Goal: Transaction & Acquisition: Purchase product/service

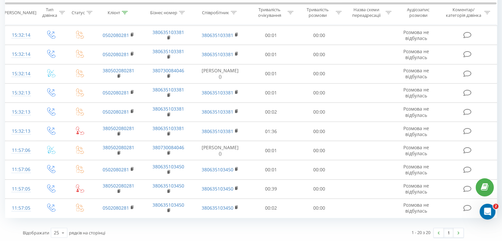
click at [492, 210] on icon "Открыть службу сообщений Intercom" at bounding box center [487, 211] width 11 height 11
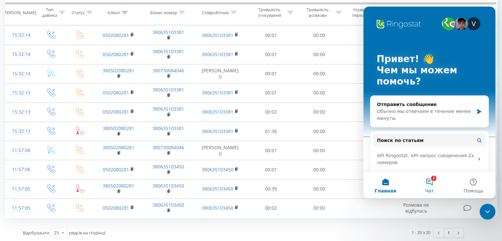
click at [429, 185] on button "2 Чат" at bounding box center [429, 185] width 44 height 26
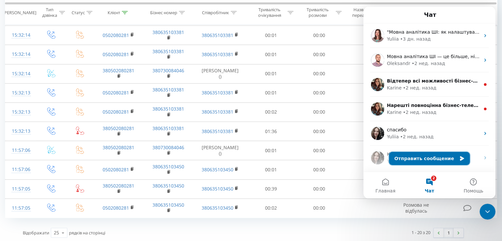
click at [443, 156] on button "Отправить сообщение" at bounding box center [429, 158] width 81 height 13
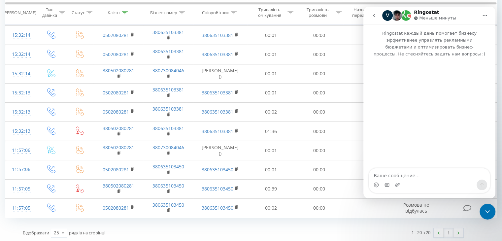
click at [405, 179] on textarea "Ваше сообщение..." at bounding box center [429, 173] width 121 height 11
type textarea "Добрыйм день"
drag, startPoint x: 465, startPoint y: 62, endPoint x: 368, endPoint y: 28, distance: 103.3
click at [368, 28] on p "Ringostat каждый день помогает бизнесу эффективнее управлять рекламными бюджета…" at bounding box center [429, 40] width 132 height 33
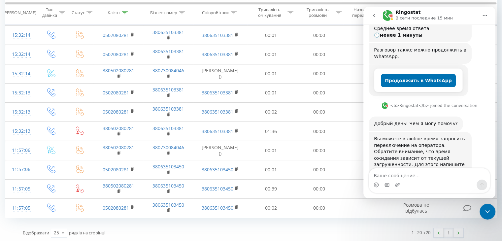
scroll to position [97, 0]
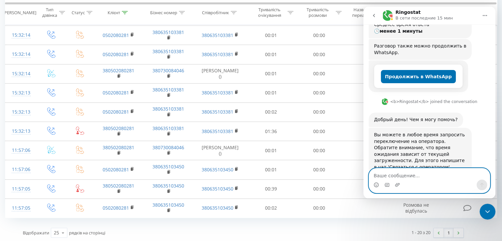
click at [396, 177] on textarea "Ваше сообщение..." at bounding box center [429, 173] width 121 height 11
type textarea "у нас проблема в дозвоне"
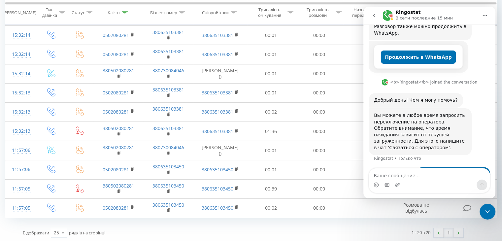
click at [398, 167] on div "у нас проблема в дозвоне Марек • Только что" at bounding box center [428, 178] width 121 height 22
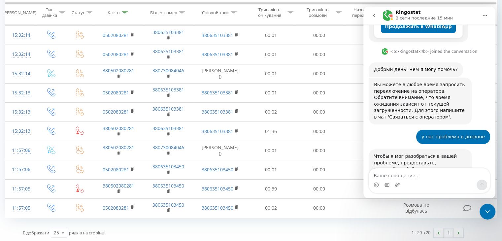
scroll to position [149, 0]
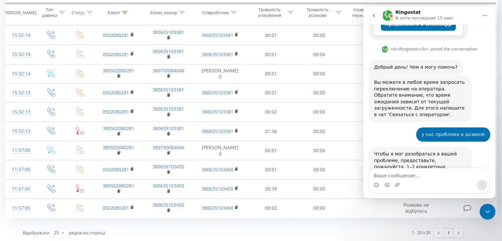
click at [400, 127] on div "у нас проблема в дозвоне Марек • Только что" at bounding box center [428, 137] width 121 height 20
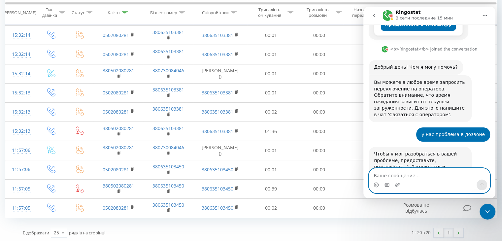
click at [399, 176] on textarea "Ваше сообщение..." at bounding box center [429, 173] width 121 height 11
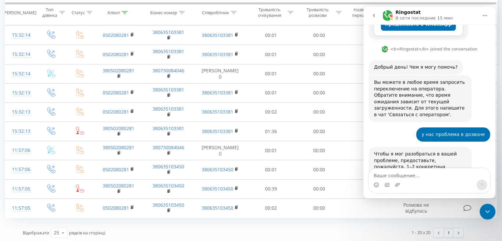
click at [400, 127] on div "у нас проблема в дозвоне Марек • Только что" at bounding box center [428, 137] width 121 height 20
click at [409, 127] on div "у нас проблема в дозвоне Марек • Только что" at bounding box center [428, 137] width 121 height 20
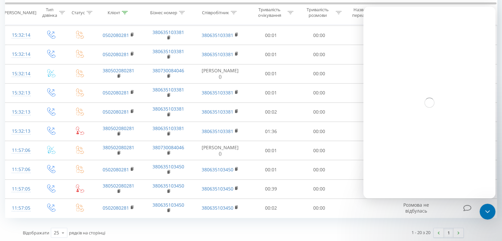
scroll to position [0, 0]
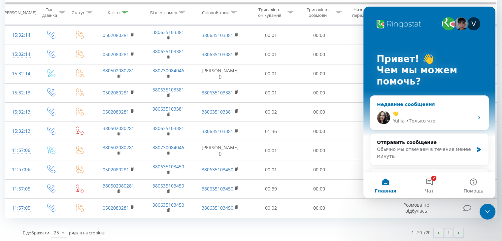
click at [435, 111] on div "💛" at bounding box center [433, 113] width 81 height 7
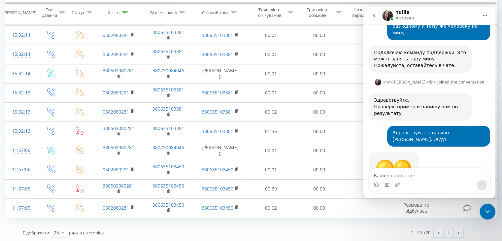
scroll to position [350, 0]
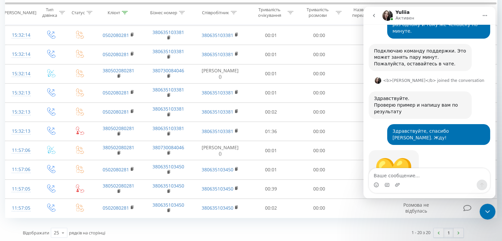
click at [457, 150] on div "💛 Yuliia • Только что" at bounding box center [428, 179] width 121 height 58
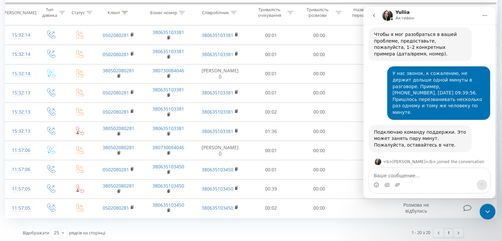
scroll to position [218, 0]
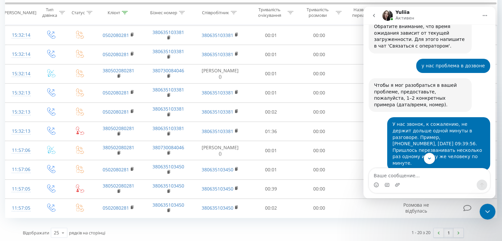
click at [373, 117] on div "У нас звонок, к сожалению, не держит дольше одной минуты в разговоре. Пример, +…" at bounding box center [428, 146] width 121 height 58
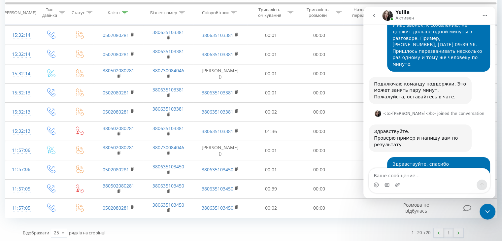
scroll to position [350, 0]
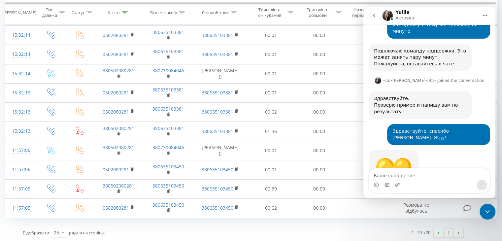
click at [446, 150] on div "💛 Yuliia • 5 мин назад" at bounding box center [428, 179] width 121 height 58
click at [375, 18] on icon "go back" at bounding box center [373, 15] width 5 height 5
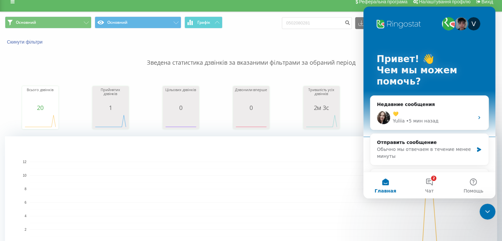
scroll to position [0, 0]
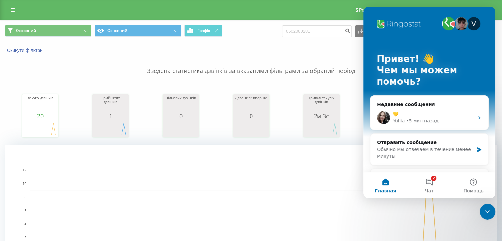
click at [395, 12] on div "V Привет! 👋 Чем мы можем помочь?" at bounding box center [429, 72] width 119 height 130
click at [488, 215] on div "Закрыть службу сообщений Intercom" at bounding box center [487, 212] width 16 height 16
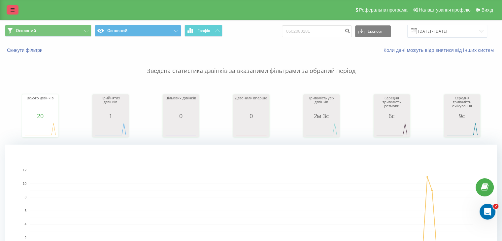
click at [11, 10] on icon at bounding box center [13, 10] width 4 height 5
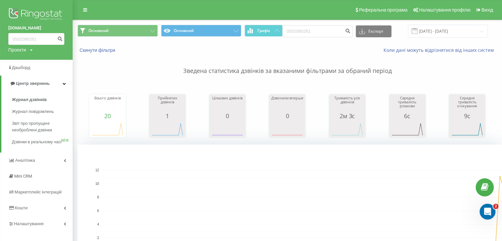
click at [28, 14] on img at bounding box center [36, 15] width 56 height 16
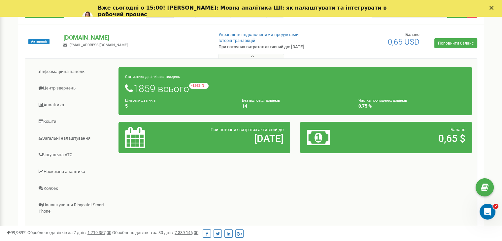
scroll to position [66, 0]
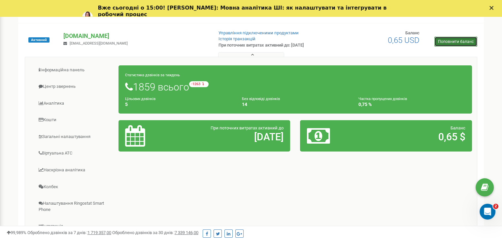
click at [454, 43] on link "Поповнити баланс" at bounding box center [455, 42] width 43 height 10
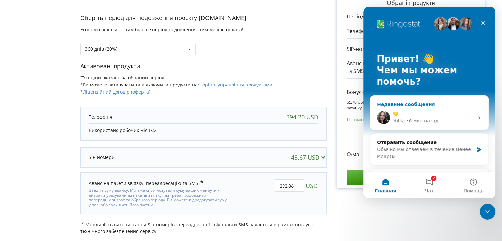
click at [441, 113] on div "💛" at bounding box center [433, 113] width 81 height 7
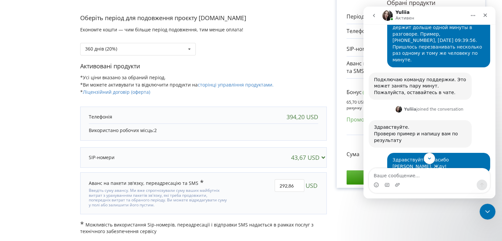
scroll to position [350, 0]
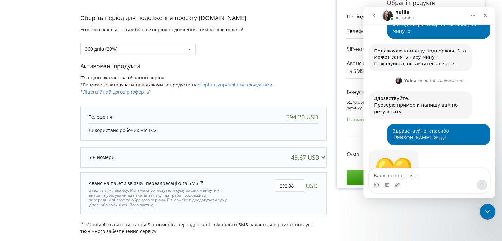
click at [374, 17] on icon "go back" at bounding box center [373, 15] width 5 height 5
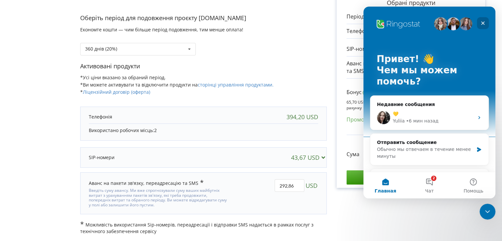
click at [483, 21] on icon "Закрыть" at bounding box center [482, 22] width 5 height 5
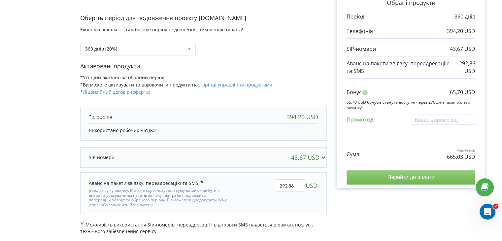
click at [438, 177] on input "Перейти до оплати" at bounding box center [410, 177] width 129 height 14
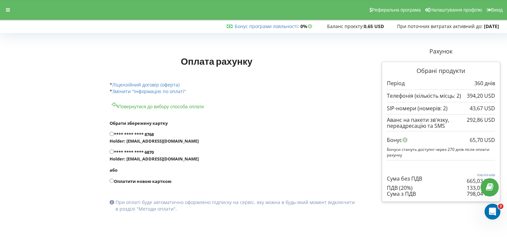
click at [112, 151] on input "**** **** **** 6870 Holder: [EMAIL_ADDRESS][DOMAIN_NAME]" at bounding box center [112, 151] width 4 height 4
radio input "true"
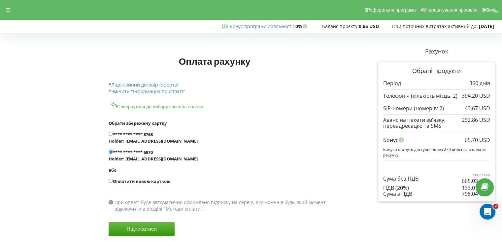
click at [275, 152] on label "**** **** **** 6870 Holder: info@maxagency.com.ua" at bounding box center [230, 155] width 243 height 13
click at [113, 152] on input "**** **** **** 6870 Holder: info@maxagency.com.ua" at bounding box center [111, 151] width 4 height 4
click at [110, 151] on input "**** **** **** 6870 Holder: info@maxagency.com.ua" at bounding box center [111, 151] width 4 height 4
click at [365, 159] on div "Оплата рахунку Рахунок Обрані продукти" at bounding box center [298, 152] width 404 height 218
click at [280, 116] on form "Обрати збережену картку **** **** **** 8768 Holder: info@maxagency.com.ua або" at bounding box center [230, 183] width 243 height 146
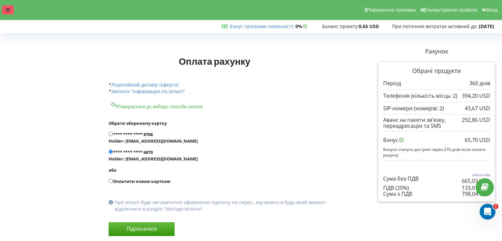
click at [7, 14] on div at bounding box center [8, 9] width 12 height 9
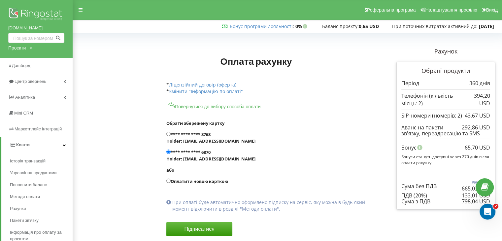
click at [98, 103] on div "Оплата рахунку Рахунок" at bounding box center [287, 152] width 425 height 218
click html
click at [486, 209] on icon "Открыть службу сообщений Intercom" at bounding box center [486, 210] width 11 height 11
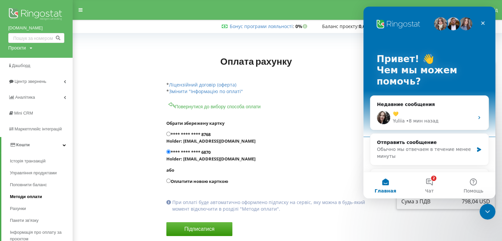
click at [24, 197] on span "Методи оплати" at bounding box center [26, 196] width 32 height 7
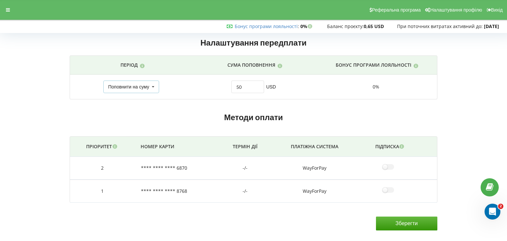
click at [147, 88] on div "Поповнити на суму" at bounding box center [128, 86] width 41 height 5
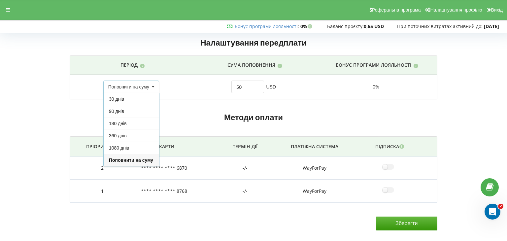
click at [132, 160] on div "Поповнити на суму" at bounding box center [131, 160] width 55 height 12
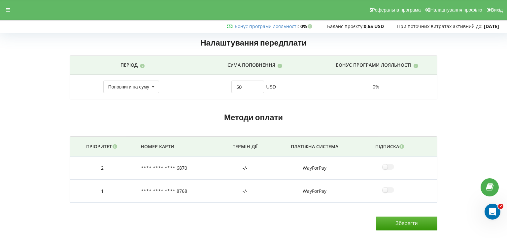
click at [309, 85] on td "50 USD" at bounding box center [253, 87] width 122 height 24
drag, startPoint x: 259, startPoint y: 68, endPoint x: 306, endPoint y: 79, distance: 47.8
click at [259, 67] on p "Сума поповнення" at bounding box center [251, 65] width 48 height 7
click at [317, 90] on td "0%" at bounding box center [376, 87] width 122 height 24
click at [373, 85] on div "0%" at bounding box center [376, 86] width 110 height 7
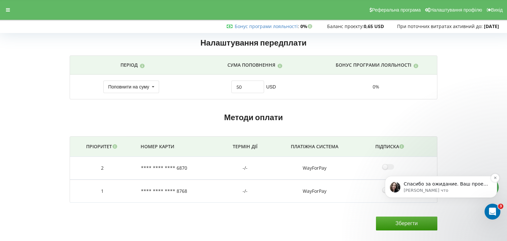
click at [457, 187] on p "Yuliia • Только что" at bounding box center [445, 190] width 85 height 6
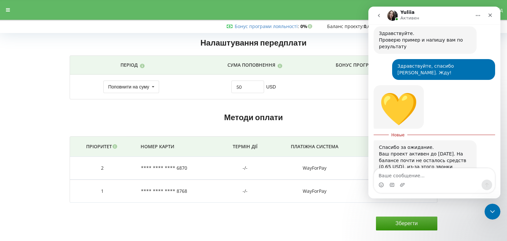
scroll to position [414, 0]
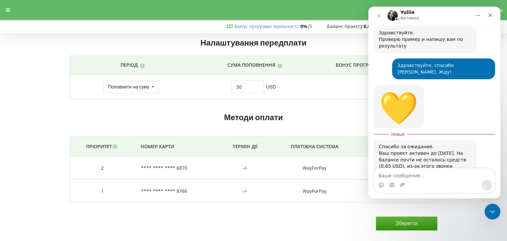
click at [427, 174] on textarea "Ваше сообщение..." at bounding box center [434, 173] width 121 height 11
type textarea "да уже увидели"
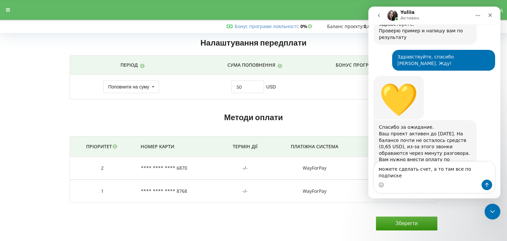
click at [421, 175] on textarea "можете сделать счет, а то там все по подписке" at bounding box center [434, 171] width 121 height 18
click at [480, 174] on textarea "можете сделать счет, а то там все по подписке" at bounding box center [434, 171] width 121 height 18
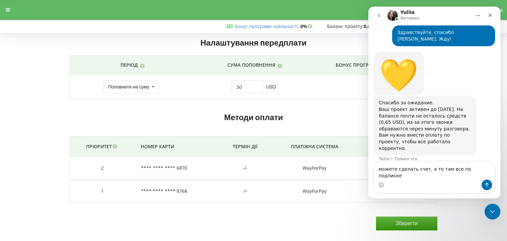
type textarea "можете сделать счет, а то там все по подписке?"
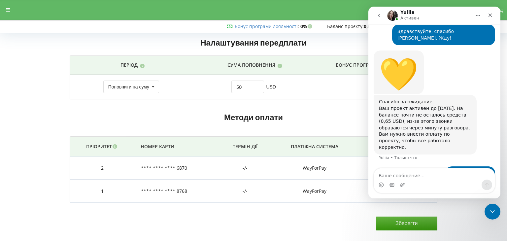
scroll to position [470, 0]
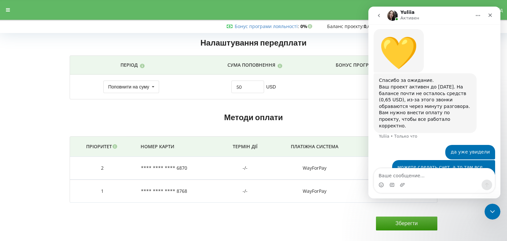
click at [417, 145] on div "да уже увидели Марек • Только что" at bounding box center [433, 152] width 121 height 15
click at [305, 114] on h2 "Методи оплати" at bounding box center [253, 117] width 367 height 10
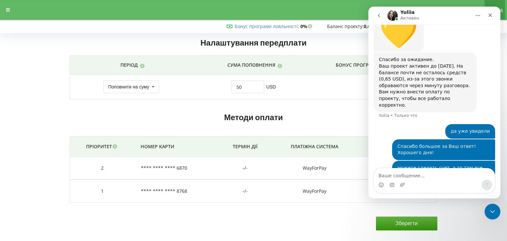
scroll to position [491, 0]
click at [440, 189] on div "Печатает..." at bounding box center [433, 201] width 121 height 25
click at [332, 115] on h2 "Методи оплати" at bounding box center [253, 117] width 367 height 10
click at [381, 15] on icon "go back" at bounding box center [378, 15] width 5 height 5
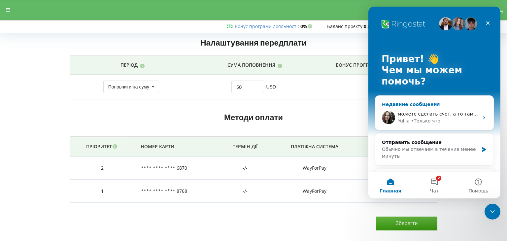
click at [444, 110] on div "можете сделать счет, а то там все по подписке? Yuliia • Только что" at bounding box center [434, 117] width 118 height 24
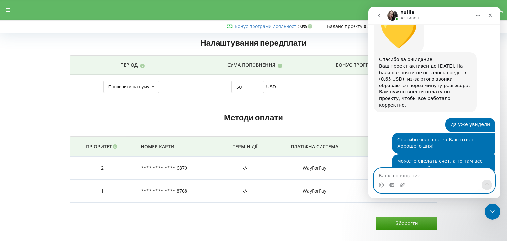
scroll to position [499, 0]
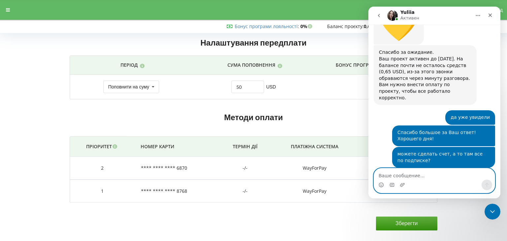
click at [414, 177] on textarea "Ваше сообщение..." at bounding box center [434, 173] width 121 height 11
type textarea "50 дол"
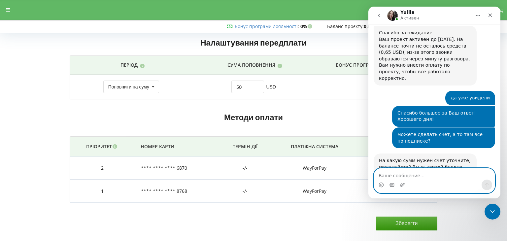
scroll to position [519, 0]
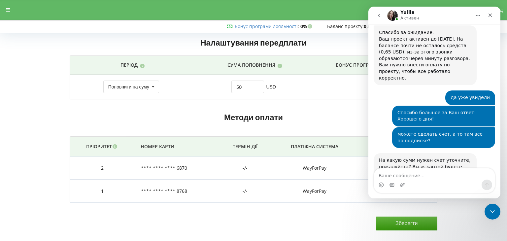
click at [394, 90] on div "да уже увидели Марек • Только что" at bounding box center [433, 97] width 121 height 15
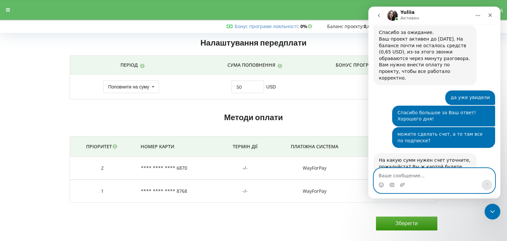
click at [402, 176] on textarea "Ваше сообщение..." at bounding box center [434, 173] width 121 height 11
type textarea "да, картой"
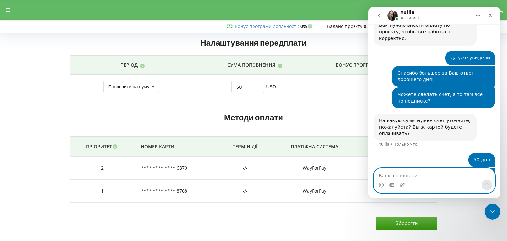
scroll to position [559, 0]
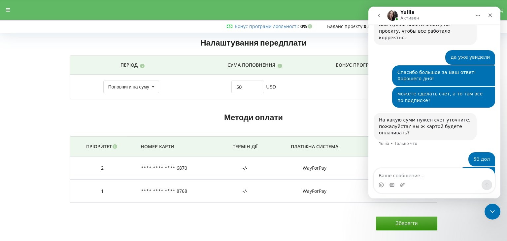
click at [429, 167] on div "да, картой Марек • Только что" at bounding box center [433, 178] width 121 height 22
click at [443, 152] on div "50 дол Марек • Только что" at bounding box center [433, 159] width 121 height 15
click at [417, 113] on div "На какую сумм нужен счет уточните, пожалуйста? Вы ж картой будете оплачивать? Y…" at bounding box center [433, 132] width 121 height 39
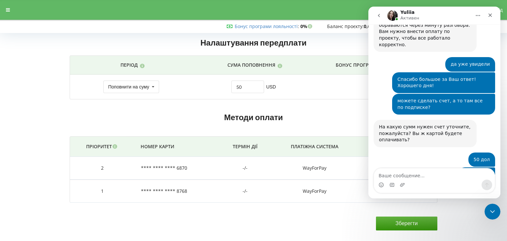
scroll to position [553, 0]
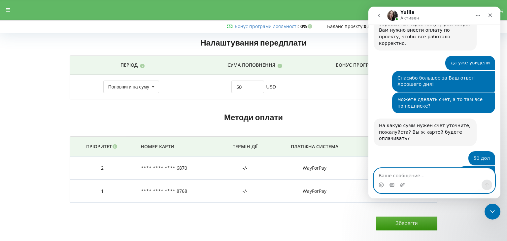
click at [409, 173] on textarea "Ваше сообщение..." at bounding box center [434, 173] width 121 height 11
type textarea "спасибо"
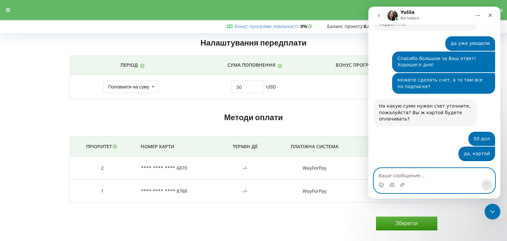
scroll to position [573, 0]
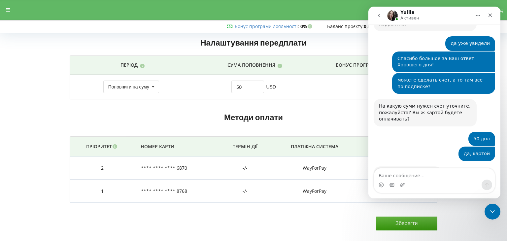
click at [413, 171] on link "Вот ссылка для оплаты" at bounding box center [407, 173] width 57 height 5
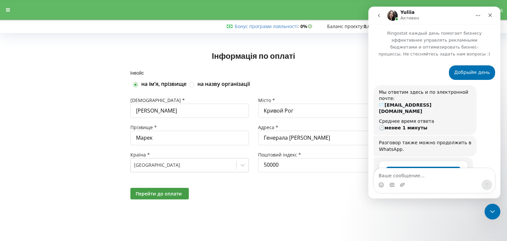
scroll to position [573, 0]
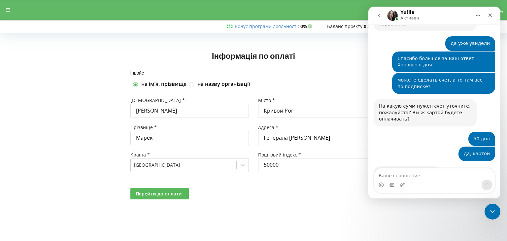
click at [159, 197] on button "Перейти до оплати" at bounding box center [159, 194] width 58 height 12
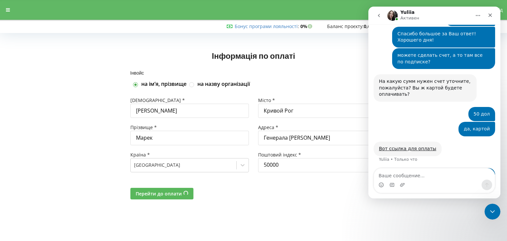
scroll to position [598, 0]
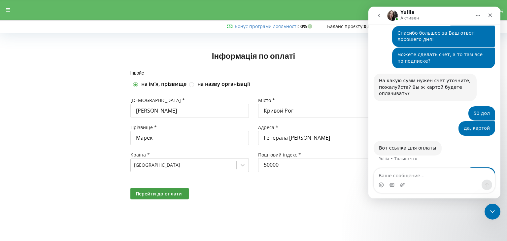
click at [380, 14] on icon "go back" at bounding box center [378, 15] width 5 height 5
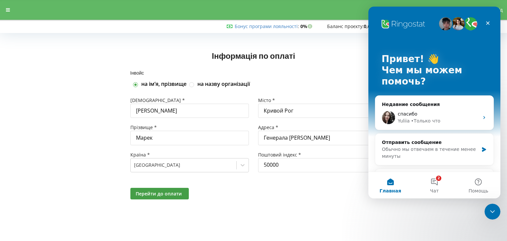
scroll to position [0, 0]
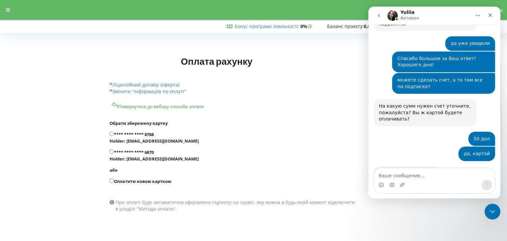
scroll to position [599, 0]
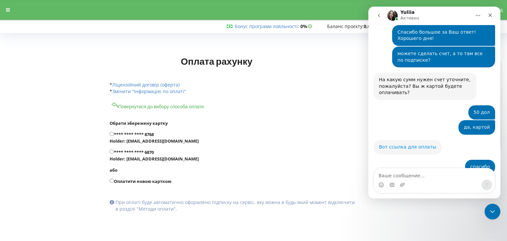
click at [407, 144] on link "Вот ссылка для оплаты" at bounding box center [407, 146] width 57 height 5
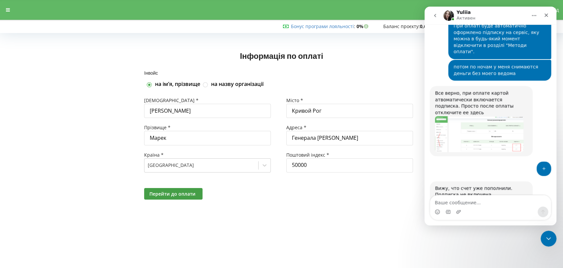
scroll to position [812, 0]
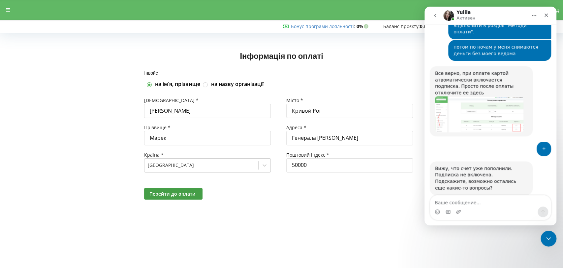
click at [388, 70] on div "Інвойс" at bounding box center [281, 73] width 275 height 6
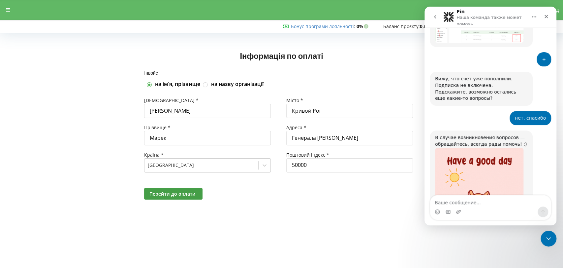
scroll to position [956, 0]
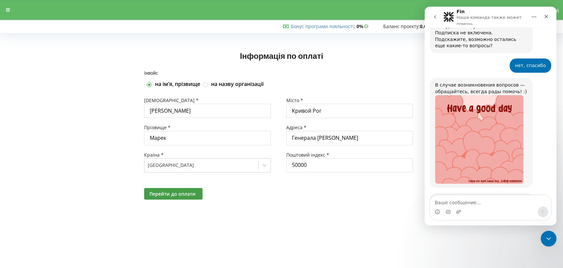
click at [493, 232] on span "Отлично" at bounding box center [492, 238] width 12 height 12
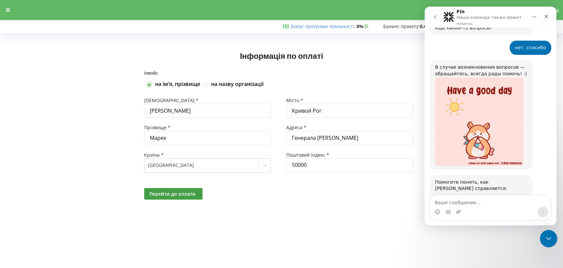
drag, startPoint x: 545, startPoint y: 237, endPoint x: 1101, endPoint y: 232, distance: 556.1
click at [506, 238] on icon "Закрыть службу сообщений Intercom" at bounding box center [548, 237] width 8 height 8
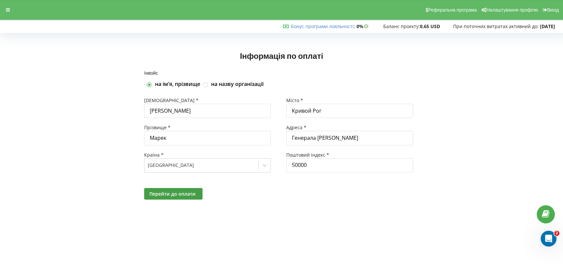
click at [9, 16] on div "Реферальна програма Налаштування профілю Вихід" at bounding box center [281, 10] width 572 height 20
click at [9, 12] on icon at bounding box center [8, 10] width 4 height 5
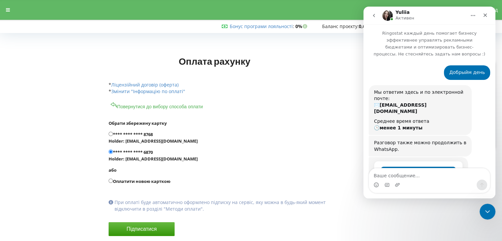
scroll to position [599, 0]
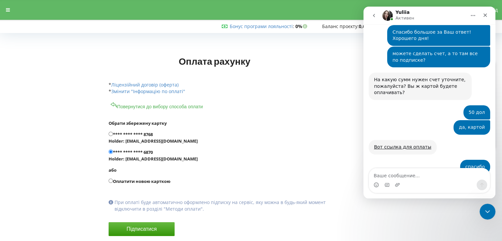
click at [375, 16] on icon "go back" at bounding box center [373, 15] width 5 height 5
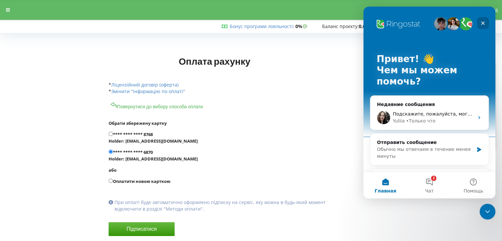
click at [483, 19] on div "Закрыть" at bounding box center [483, 23] width 12 height 12
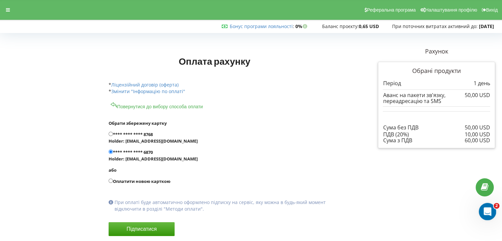
click at [489, 213] on icon "Открыть службу сообщений Intercom" at bounding box center [486, 210] width 11 height 11
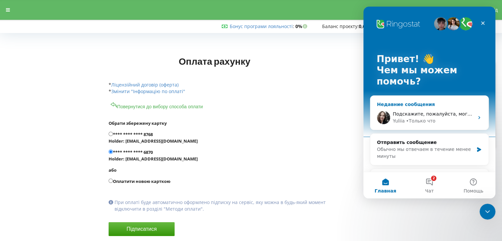
click at [409, 117] on div "Подскажите, пожалуйста, могу еще вам чем-то помочь?" at bounding box center [433, 113] width 81 height 7
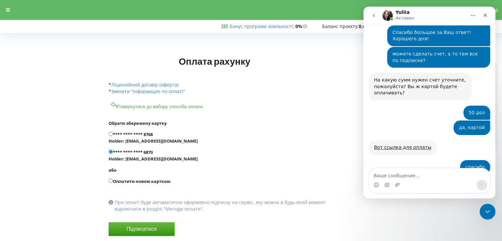
scroll to position [599, 0]
click at [173, 107] on button "Повернутися до вибору способа оплати" at bounding box center [157, 105] width 96 height 8
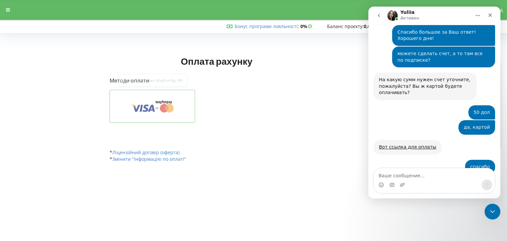
click at [162, 97] on button at bounding box center [152, 106] width 85 height 33
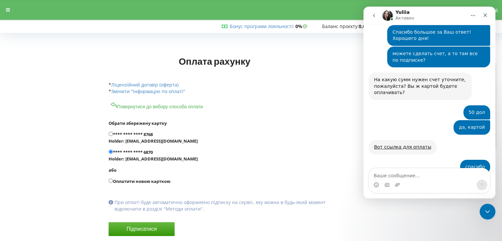
drag, startPoint x: 204, startPoint y: 213, endPoint x: 98, endPoint y: 199, distance: 106.4
click at [98, 199] on div "Оплата рахунку Рахунок Обрані продукти" at bounding box center [298, 152] width 404 height 218
copy div "При оплаті буде автоматично оформлено підписку на сервіс, яку можна в будь-який…"
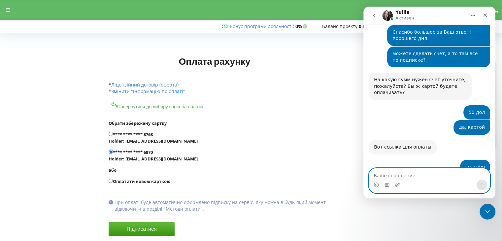
click at [392, 175] on textarea "Ваше сообщение..." at bounding box center [429, 173] width 121 height 11
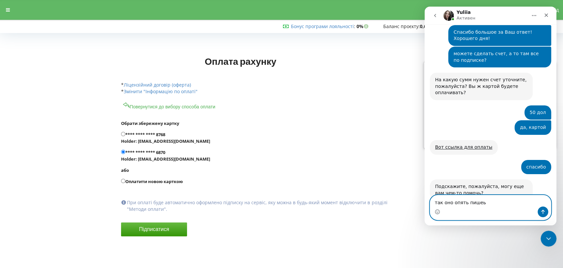
scroll to position [572, 0]
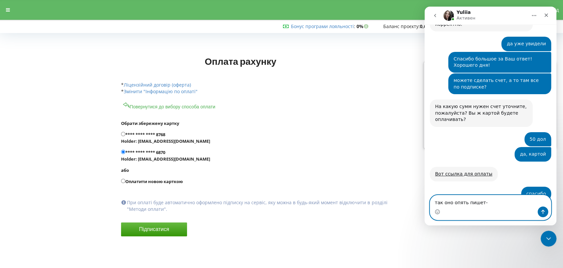
paste textarea "При оплаті буде автоматично оформлено підписку на сервіс, яку можна в будь-який…"
type textarea "так оно опять пишет- При оплаті буде автоматично оформлено підписку на сервіс, …"
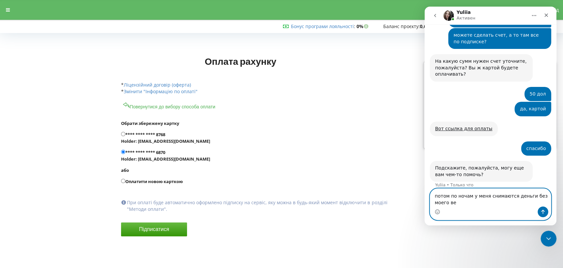
scroll to position [624, 0]
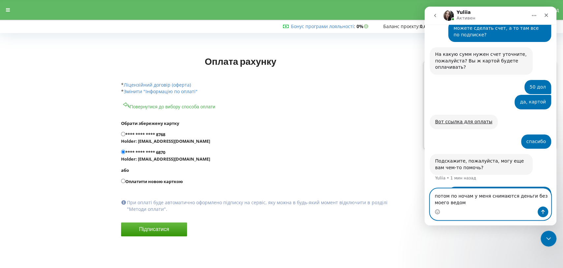
type textarea "потом по ночам у меня снимаются деньги без моего ведома"
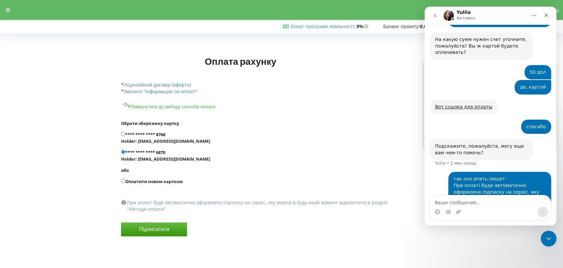
click at [476, 119] on div "спасибо Марек • 1 мин назад" at bounding box center [490, 129] width 121 height 20
click at [271, 165] on form "Обрати збережену картку **** **** **** 8768 Holder: info@maxagency.com.ua або" at bounding box center [258, 183] width 274 height 146
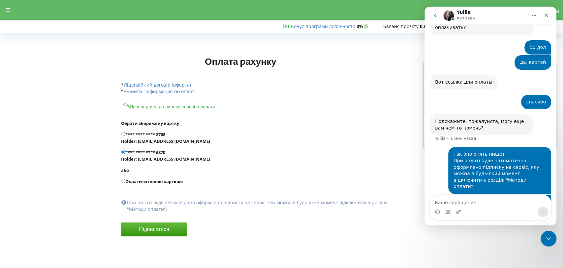
scroll to position [665, 0]
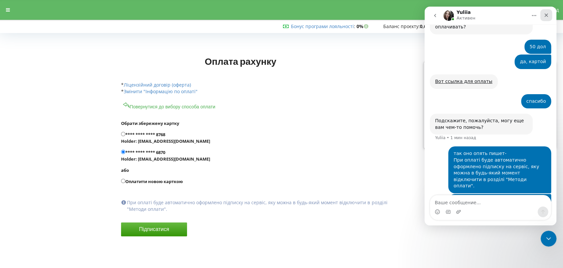
click at [506, 13] on div "Закрыть" at bounding box center [546, 15] width 12 height 12
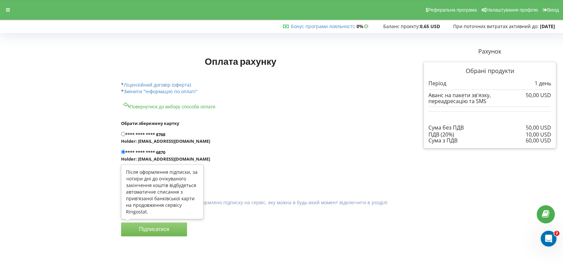
click at [160, 228] on button "Підписатися" at bounding box center [154, 229] width 66 height 14
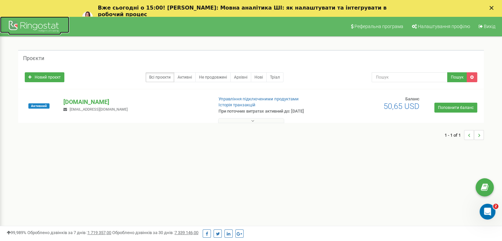
click at [33, 29] on div at bounding box center [34, 27] width 53 height 16
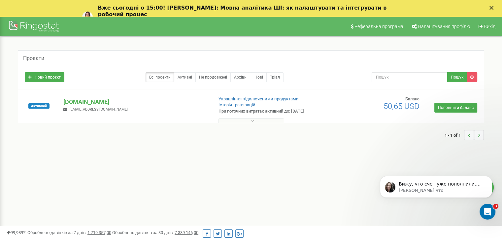
click at [251, 120] on icon at bounding box center [252, 120] width 3 height 5
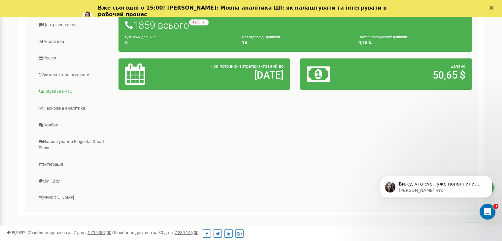
scroll to position [66, 0]
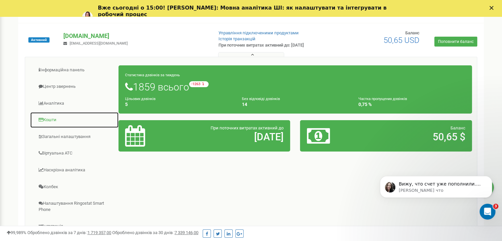
click at [51, 120] on link "Кошти" at bounding box center [74, 120] width 89 height 16
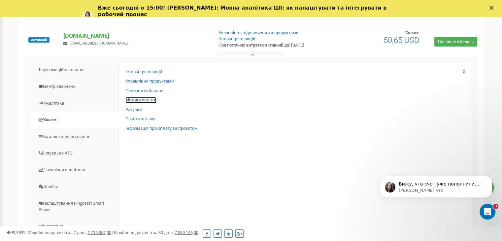
click at [146, 98] on link "Методи оплати" at bounding box center [140, 100] width 31 height 6
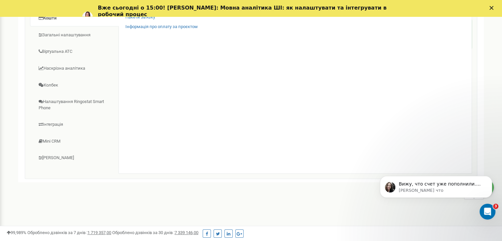
scroll to position [172, 0]
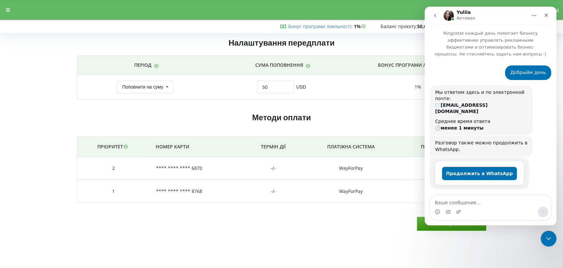
scroll to position [767, 0]
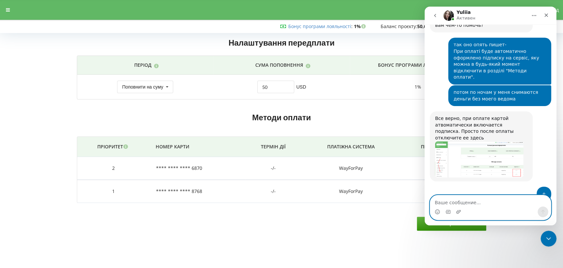
click at [471, 203] on textarea "Ваше сообщение..." at bounding box center [490, 200] width 121 height 11
type textarea "нет, спасибо"
click at [543, 206] on button "Отправить сообщение…" at bounding box center [543, 211] width 11 height 11
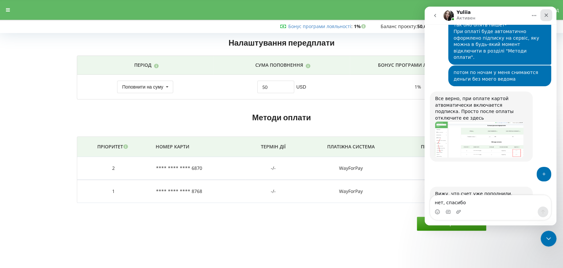
click at [548, 16] on icon "Закрыть" at bounding box center [546, 15] width 5 height 5
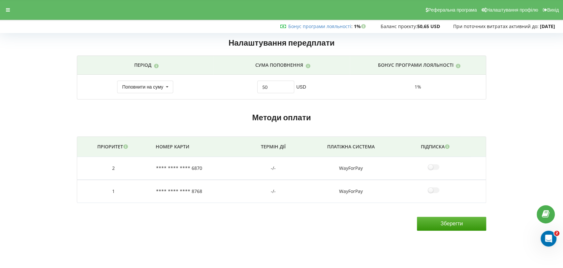
scroll to position [812, 0]
